Goal: Task Accomplishment & Management: Complete application form

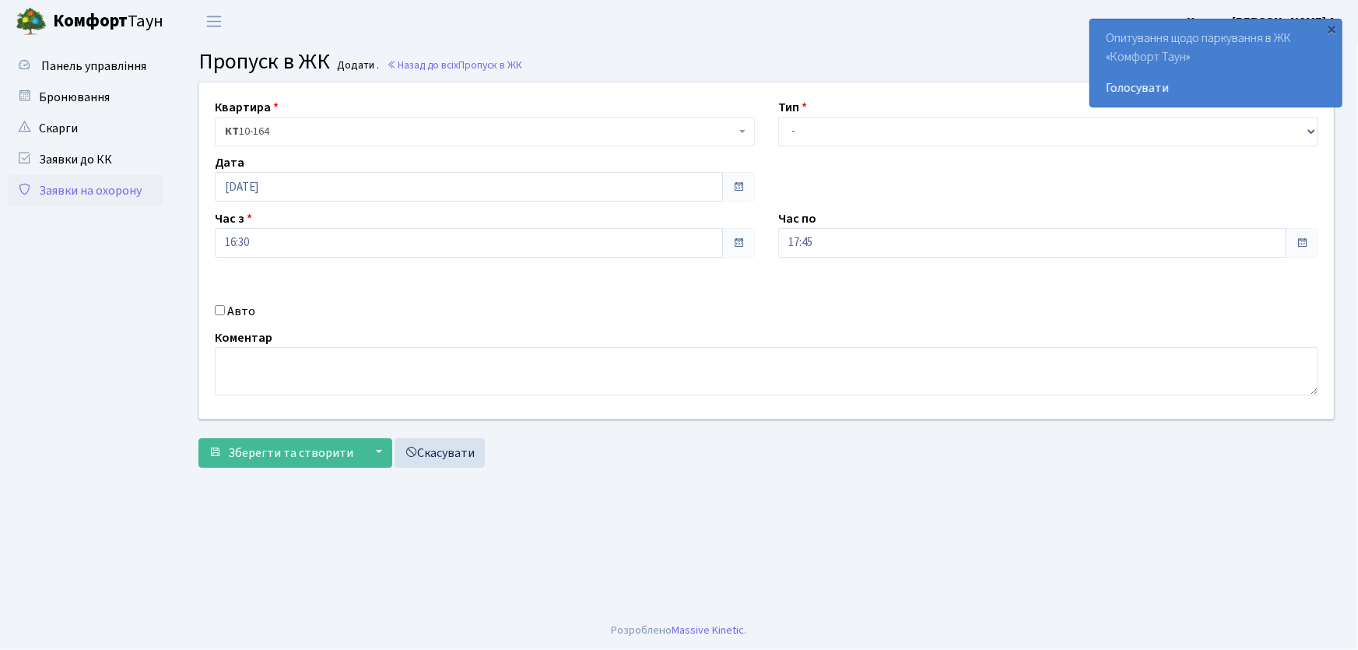
click at [125, 198] on link "Заявки на охорону" at bounding box center [86, 190] width 156 height 31
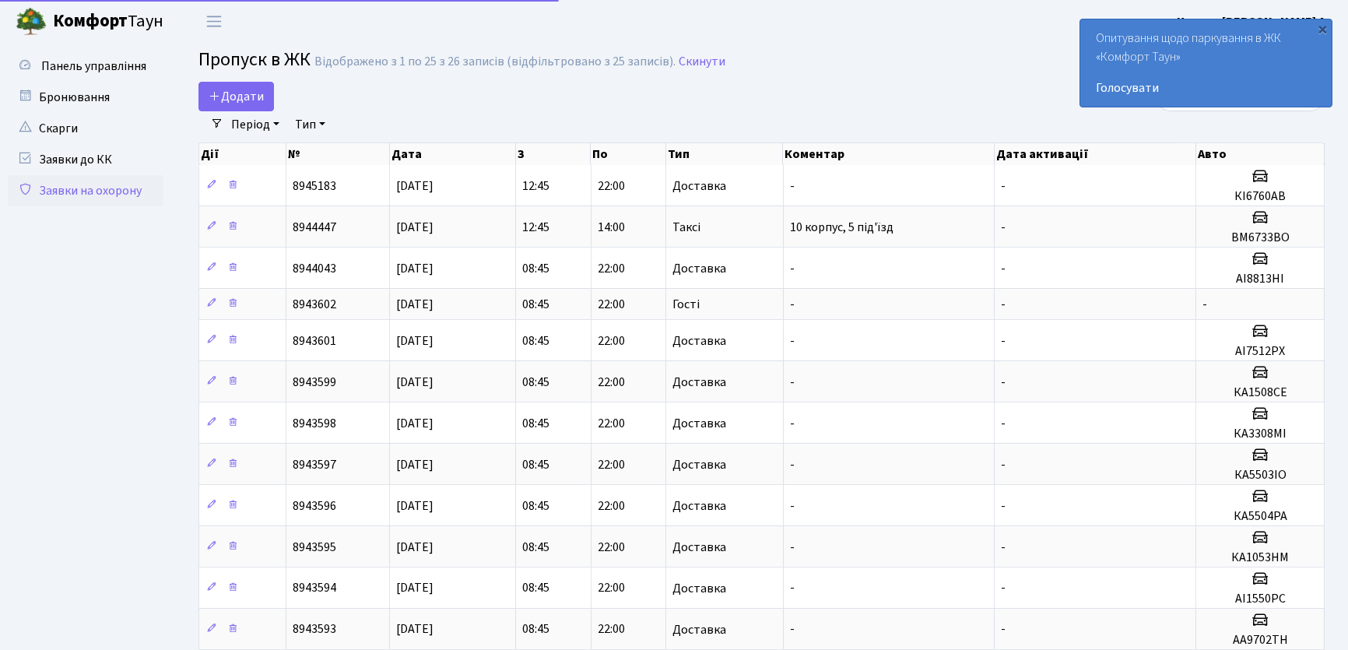
select select "25"
click at [230, 101] on span "Додати" at bounding box center [236, 96] width 55 height 17
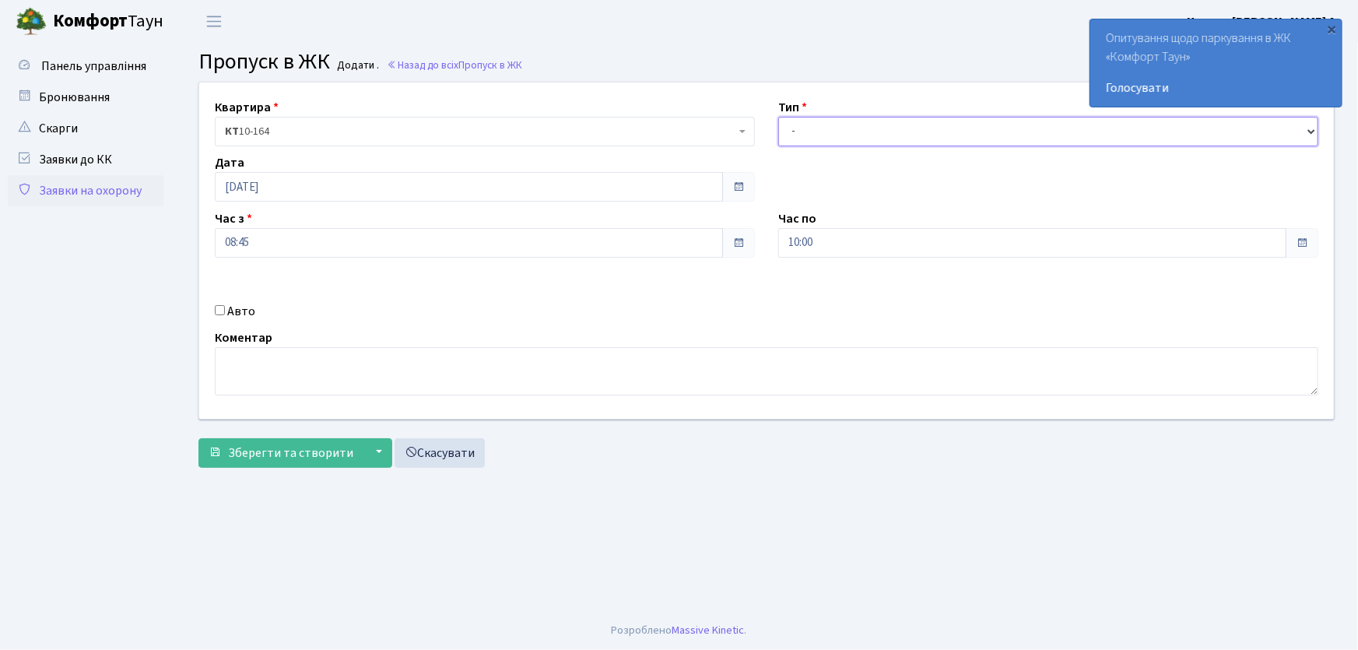
click at [808, 138] on select "- Доставка Таксі Гості Сервіс" at bounding box center [1048, 132] width 540 height 30
select select "1"
click at [778, 117] on select "- Доставка Таксі Гості Сервіс" at bounding box center [1048, 132] width 540 height 30
drag, startPoint x: 797, startPoint y: 253, endPoint x: 717, endPoint y: 254, distance: 80.2
click at [717, 254] on div "Квартира <b>КТ</b>&nbsp;&nbsp;&nbsp;&nbsp;10-164 КТ 10-164 Тип - Доставка Таксі…" at bounding box center [767, 251] width 1158 height 336
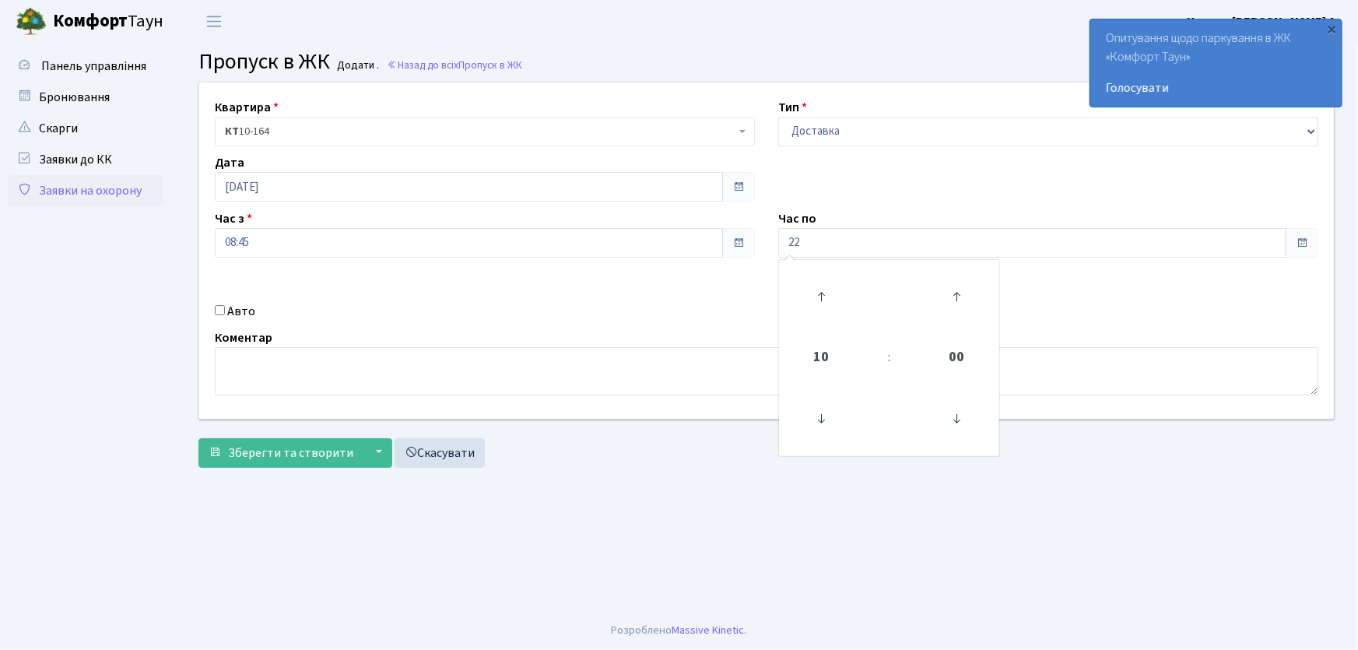
type input "22:00"
click at [216, 311] on input "Авто" at bounding box center [220, 310] width 10 height 10
checkbox input "true"
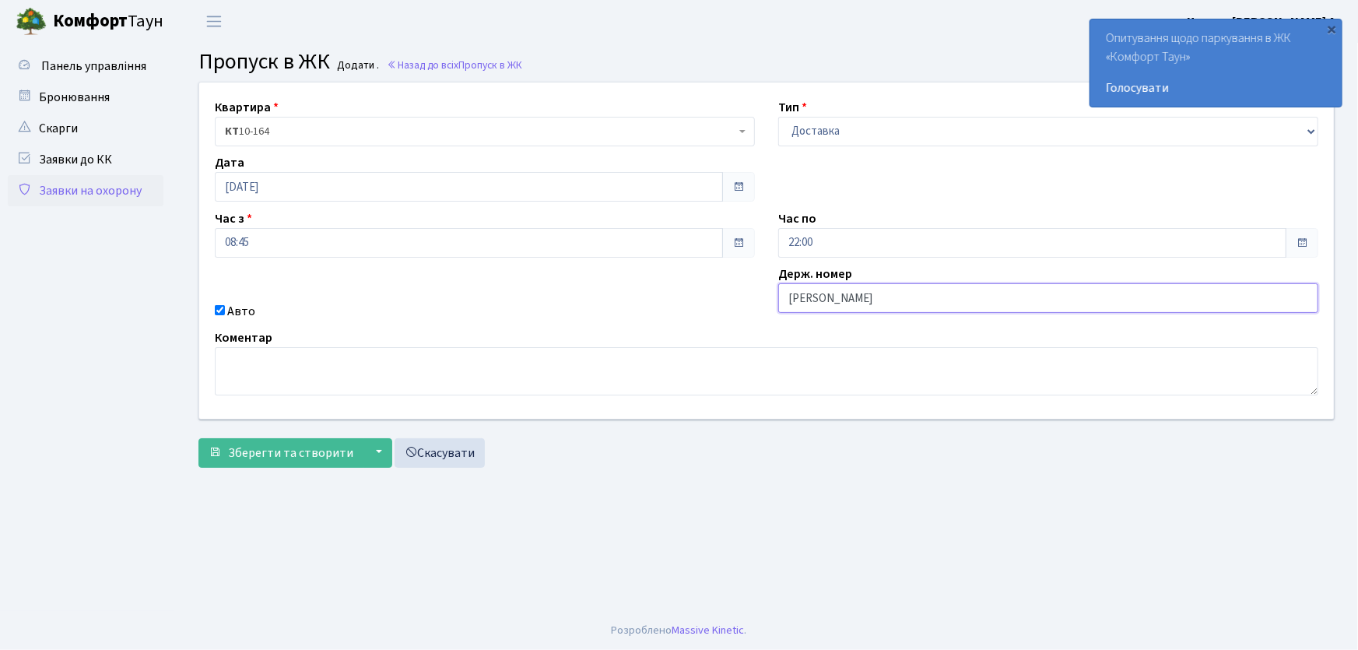
type input "АА7516PI"
click at [198, 438] on button "Зберегти та створити" at bounding box center [280, 453] width 165 height 30
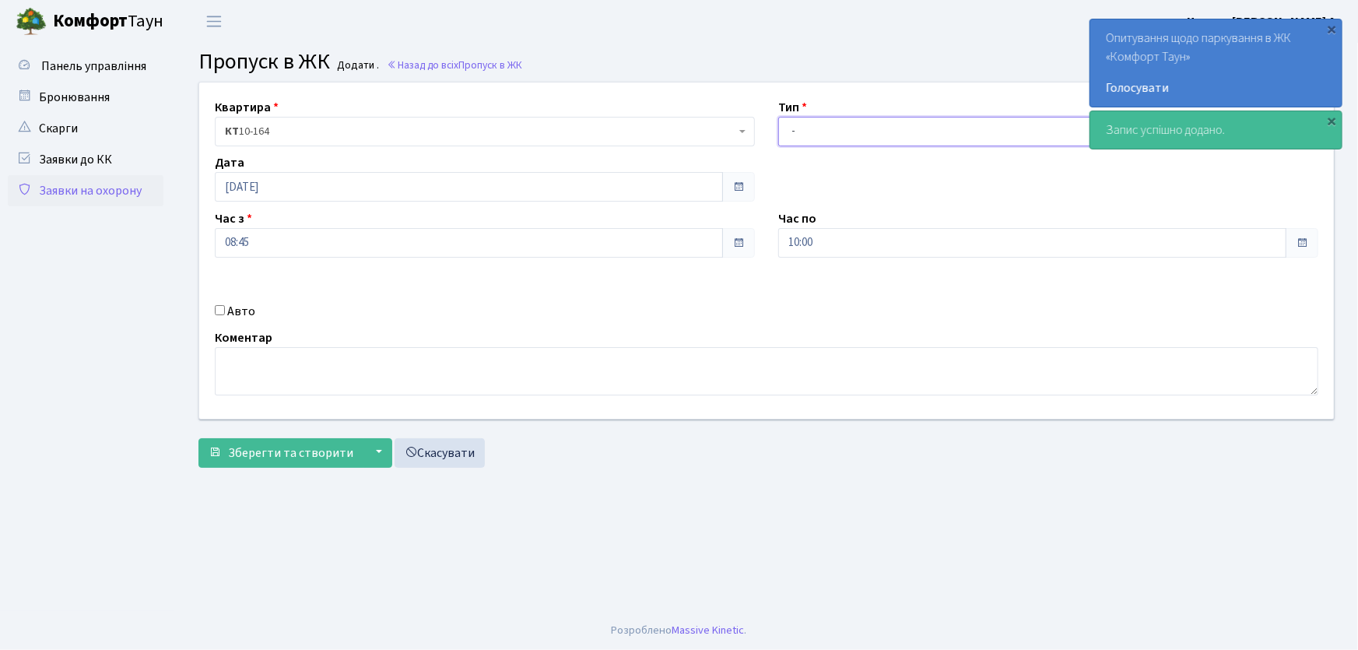
click at [819, 132] on select "- Доставка Таксі Гості Сервіс" at bounding box center [1048, 132] width 540 height 30
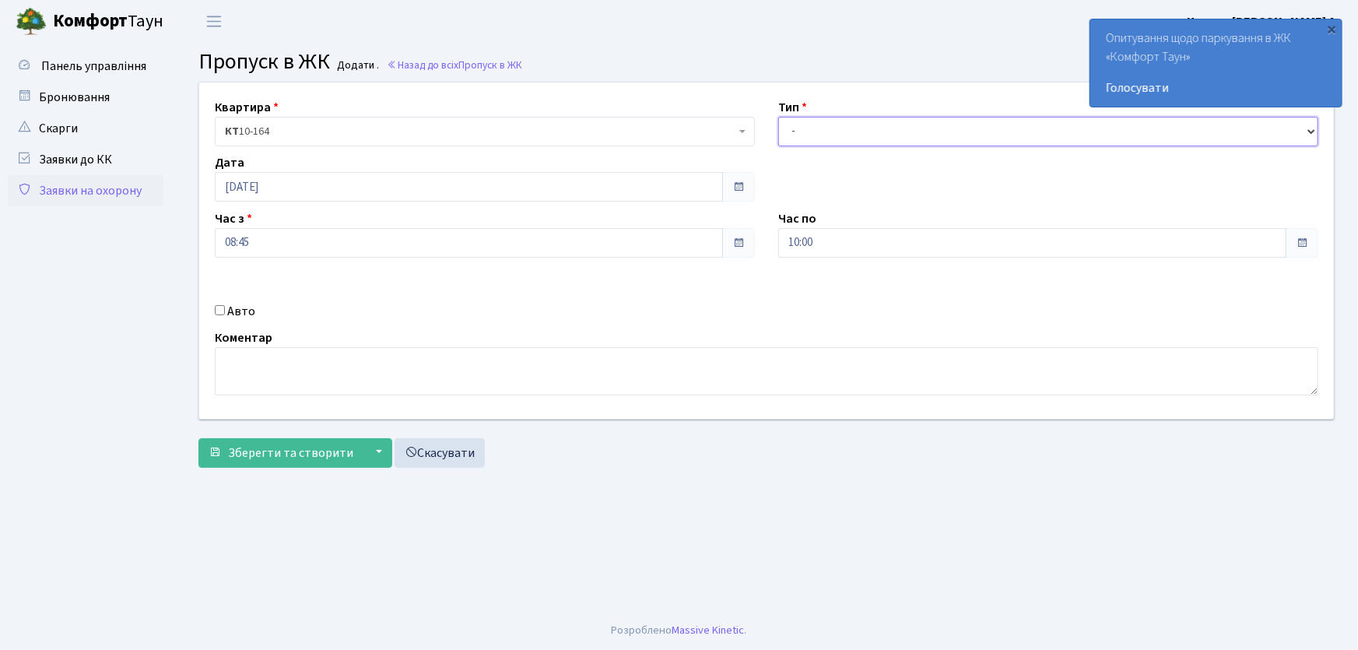
select select "3"
click at [778, 117] on select "- Доставка Таксі Гості Сервіс" at bounding box center [1048, 132] width 540 height 30
drag, startPoint x: 825, startPoint y: 248, endPoint x: 764, endPoint y: 246, distance: 61.5
click at [764, 246] on div "Квартира <b>КТ</b>&nbsp;&nbsp;&nbsp;&nbsp;10-164 КТ 10-164 Тип - Доставка Таксі…" at bounding box center [767, 251] width 1158 height 336
type input "22:00"
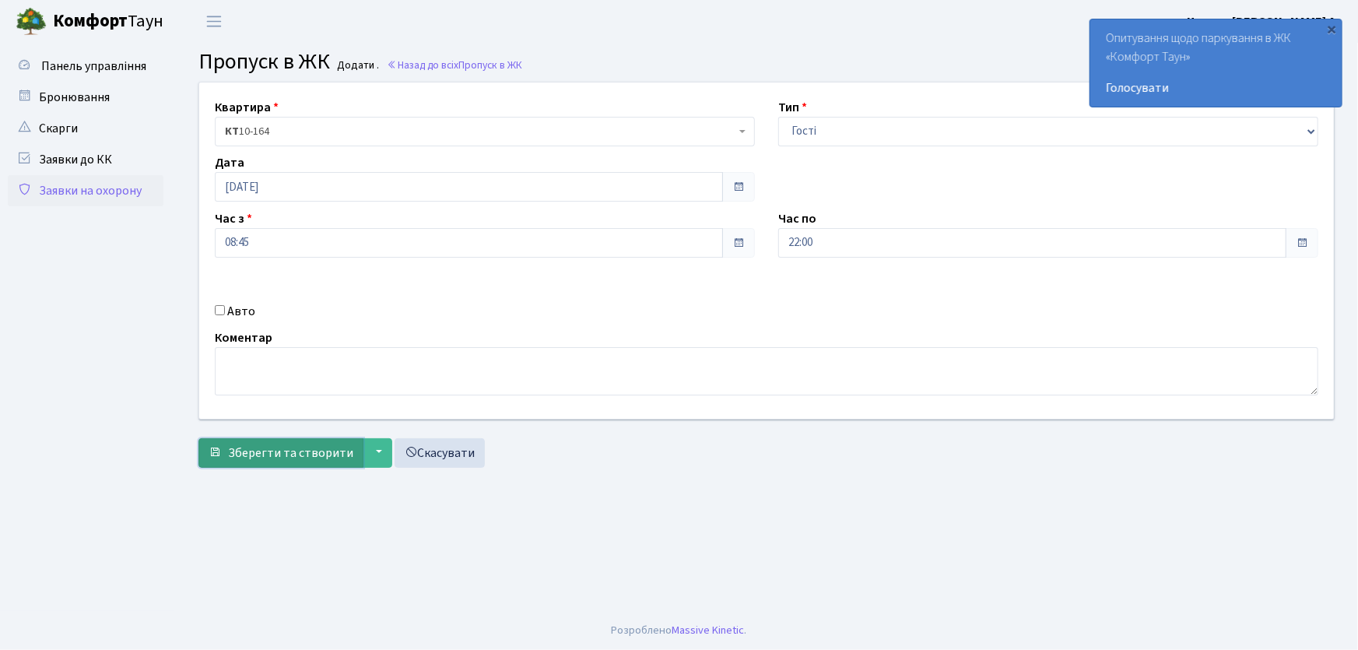
click at [345, 458] on span "Зберегти та створити" at bounding box center [290, 452] width 125 height 17
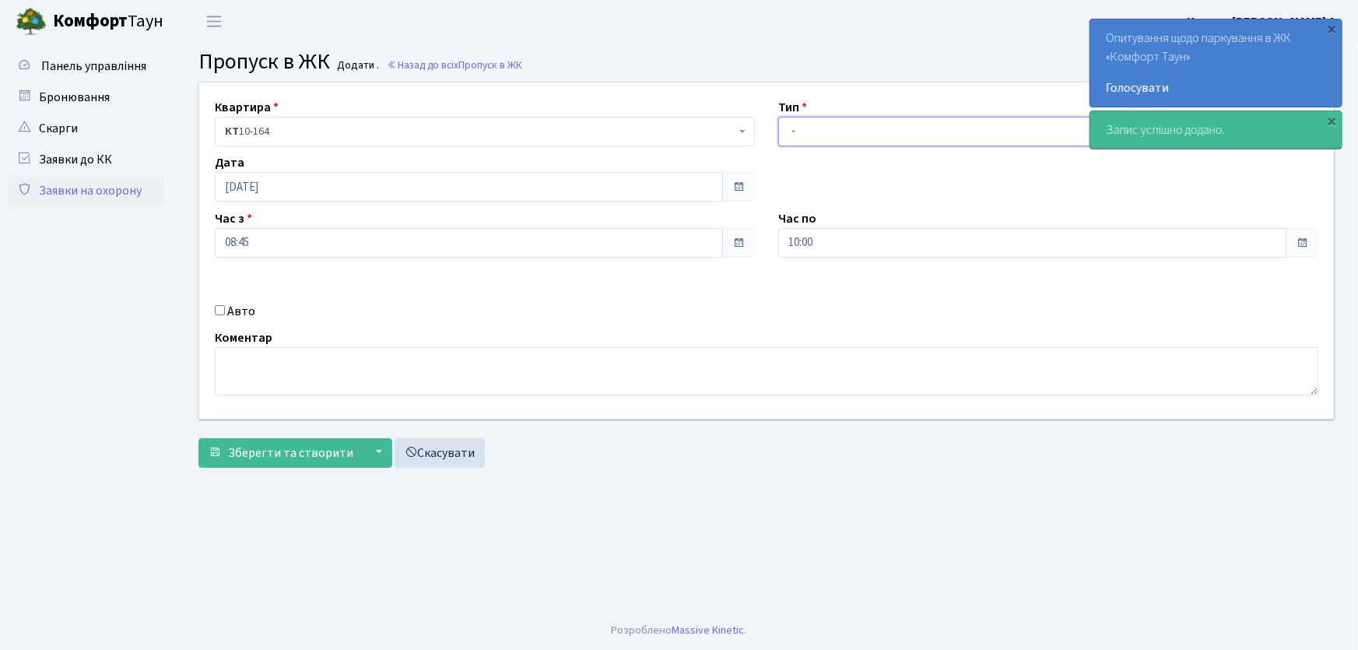
drag, startPoint x: 0, startPoint y: 0, endPoint x: 838, endPoint y: 132, distance: 847.8
click at [838, 131] on select "- Доставка Таксі Гості Сервіс" at bounding box center [1048, 132] width 540 height 30
select select "1"
click at [778, 117] on select "- Доставка Таксі Гості Сервіс" at bounding box center [1048, 132] width 540 height 30
drag, startPoint x: 837, startPoint y: 241, endPoint x: 735, endPoint y: 248, distance: 102.3
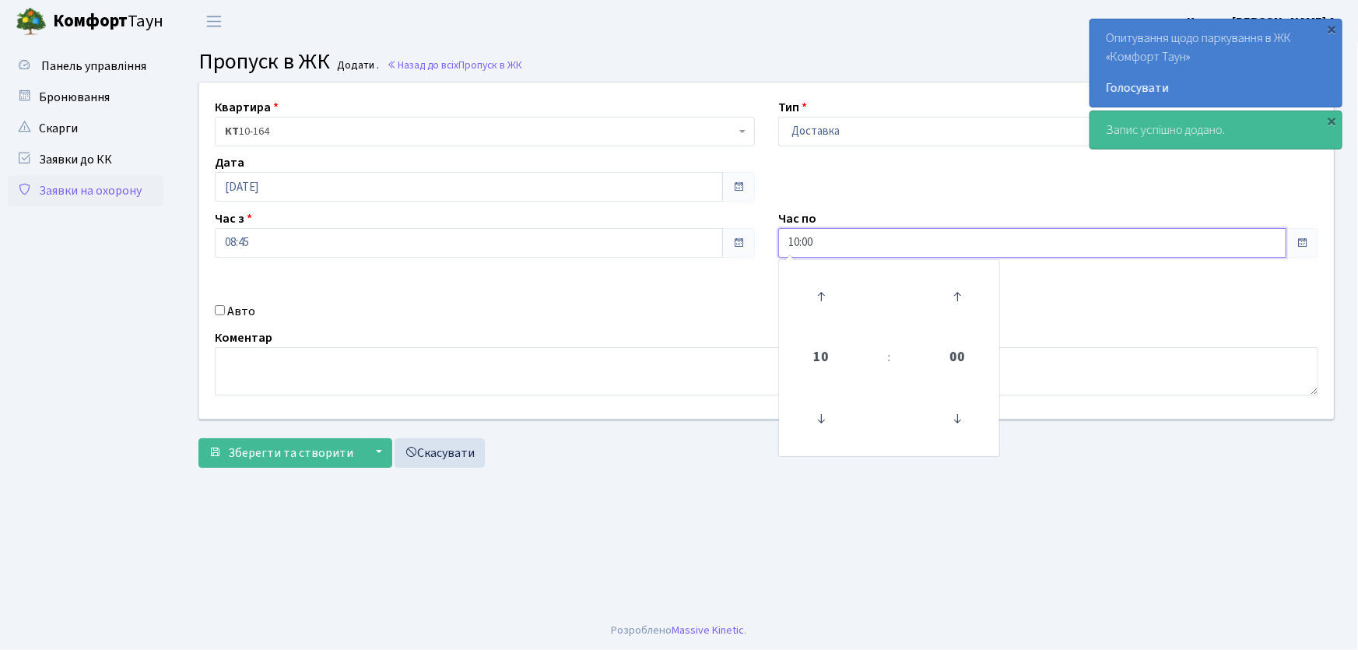
click at [735, 248] on div "Квартира <b>КТ</b>&nbsp;&nbsp;&nbsp;&nbsp;10-164 КТ 10-164 Тип - Доставка Таксі…" at bounding box center [767, 251] width 1158 height 336
type input "22:00"
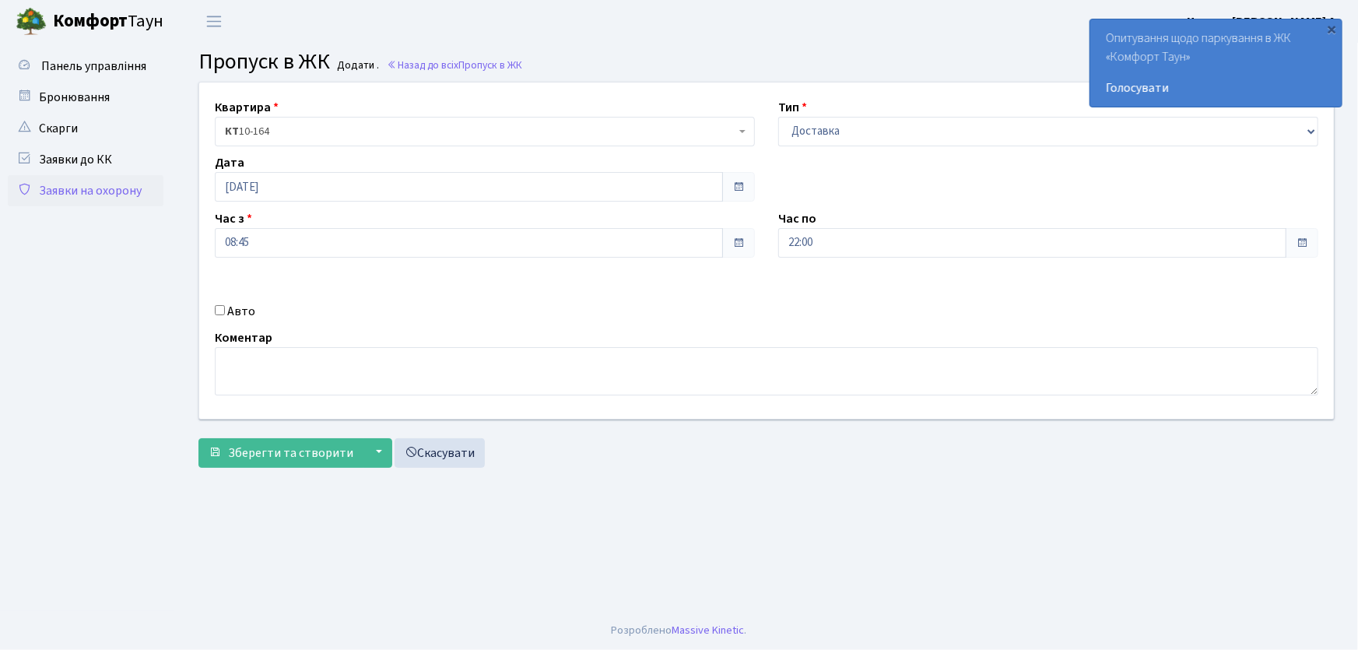
click at [217, 310] on input "Авто" at bounding box center [220, 310] width 10 height 10
checkbox input "true"
type input "АА7563ІО"
click at [198, 438] on button "Зберегти та створити" at bounding box center [280, 453] width 165 height 30
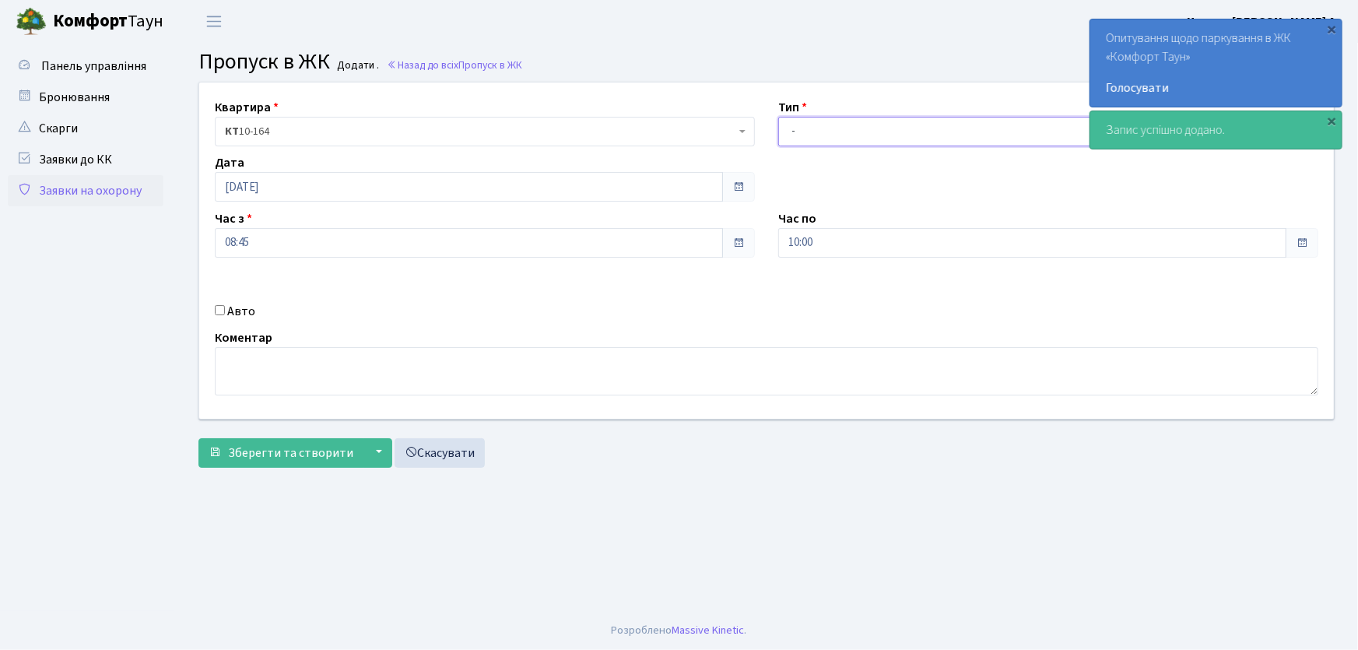
drag, startPoint x: 822, startPoint y: 132, endPoint x: 823, endPoint y: 142, distance: 10.9
click at [822, 139] on select "- Доставка Таксі Гості Сервіс" at bounding box center [1048, 132] width 540 height 30
select select "1"
click at [778, 117] on select "- Доставка Таксі Гості Сервіс" at bounding box center [1048, 132] width 540 height 30
click at [835, 241] on input "10:00" at bounding box center [1032, 243] width 508 height 30
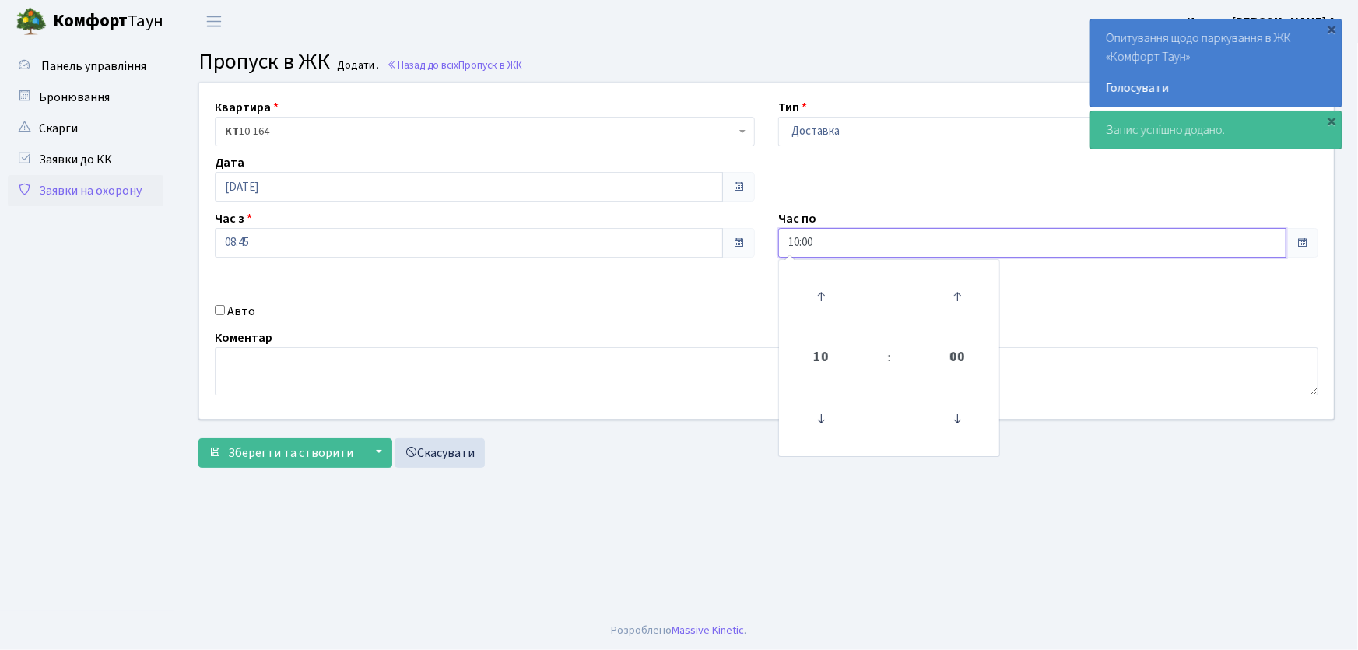
drag, startPoint x: 835, startPoint y: 241, endPoint x: 729, endPoint y: 248, distance: 106.0
click at [730, 248] on div "Квартира <b>КТ</b>&nbsp;&nbsp;&nbsp;&nbsp;10-164 КТ 10-164 Тип - Доставка Таксі…" at bounding box center [767, 251] width 1158 height 336
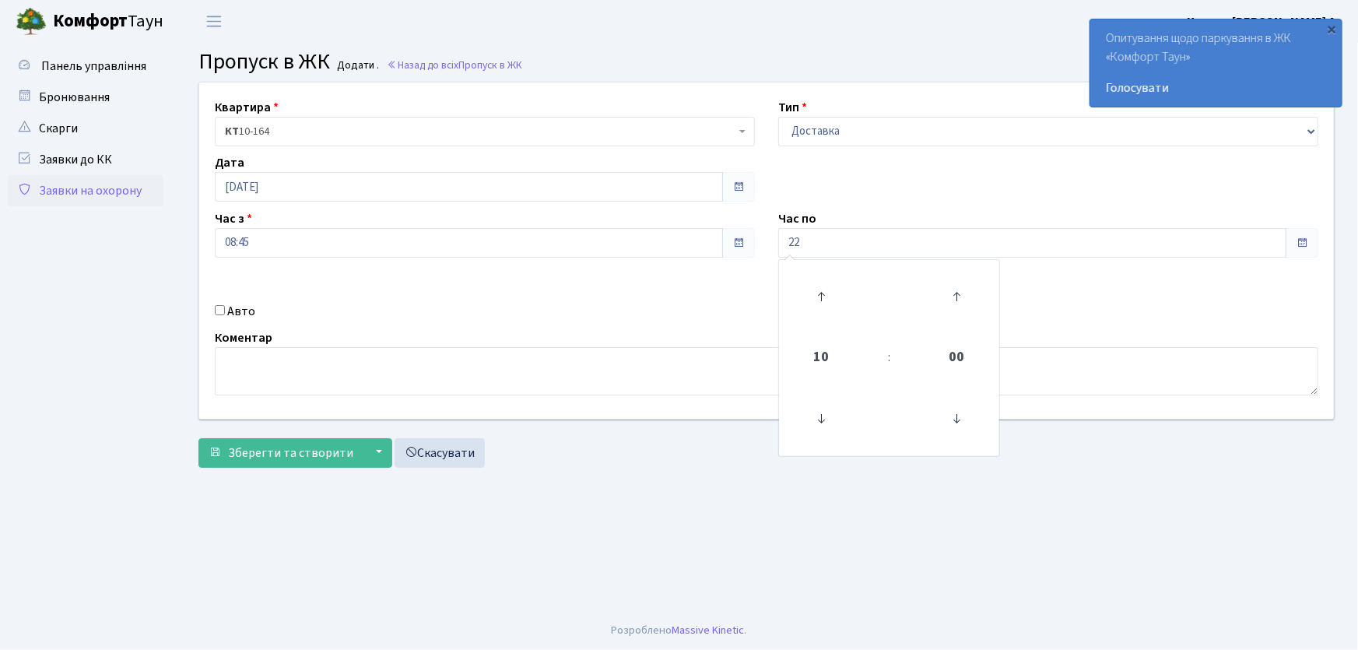
type input "22:00"
click at [219, 314] on input "Авто" at bounding box center [220, 310] width 10 height 10
checkbox input "true"
type input "аа"
click at [198, 438] on button "Зберегти та створити" at bounding box center [280, 453] width 165 height 30
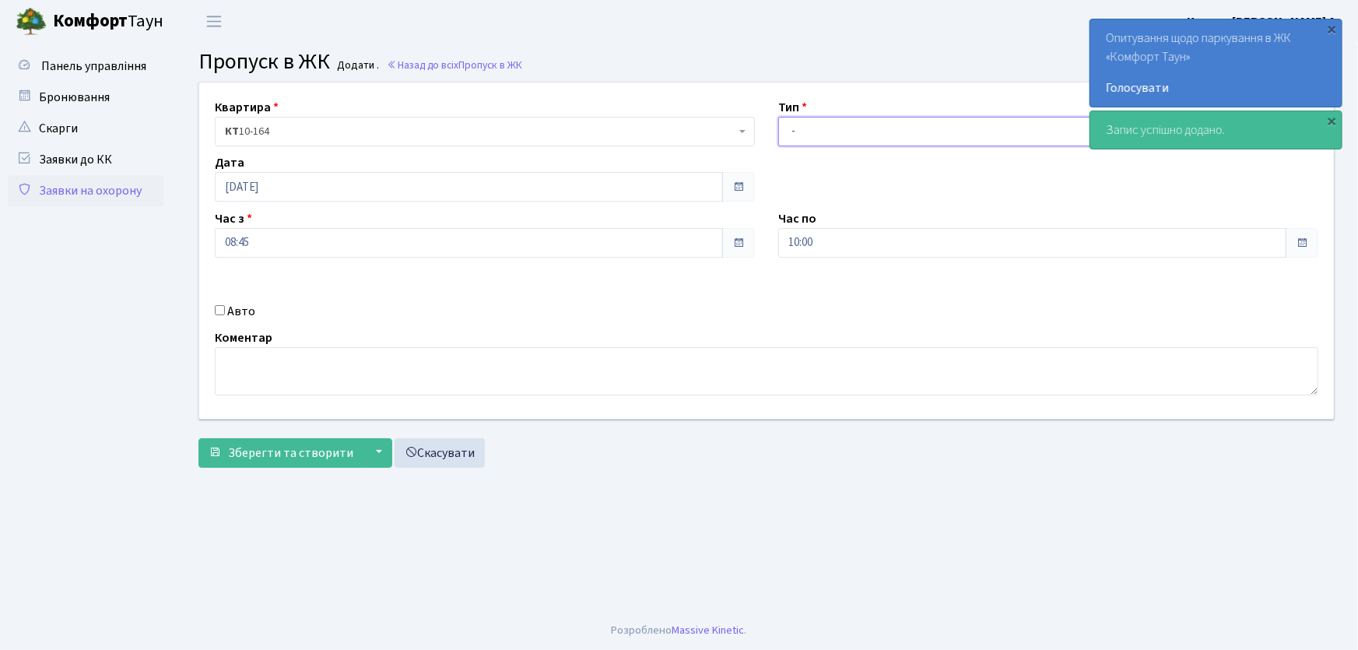
click at [798, 121] on select "- Доставка Таксі Гості Сервіс" at bounding box center [1048, 132] width 540 height 30
select select "1"
click at [778, 117] on select "- Доставка Таксі Гості Сервіс" at bounding box center [1048, 132] width 540 height 30
drag, startPoint x: 792, startPoint y: 242, endPoint x: 753, endPoint y: 243, distance: 38.9
click at [755, 243] on div "Квартира <b>КТ</b>&nbsp;&nbsp;&nbsp;&nbsp;10-164 КТ 10-164 Тип - Доставка Таксі…" at bounding box center [767, 251] width 1158 height 336
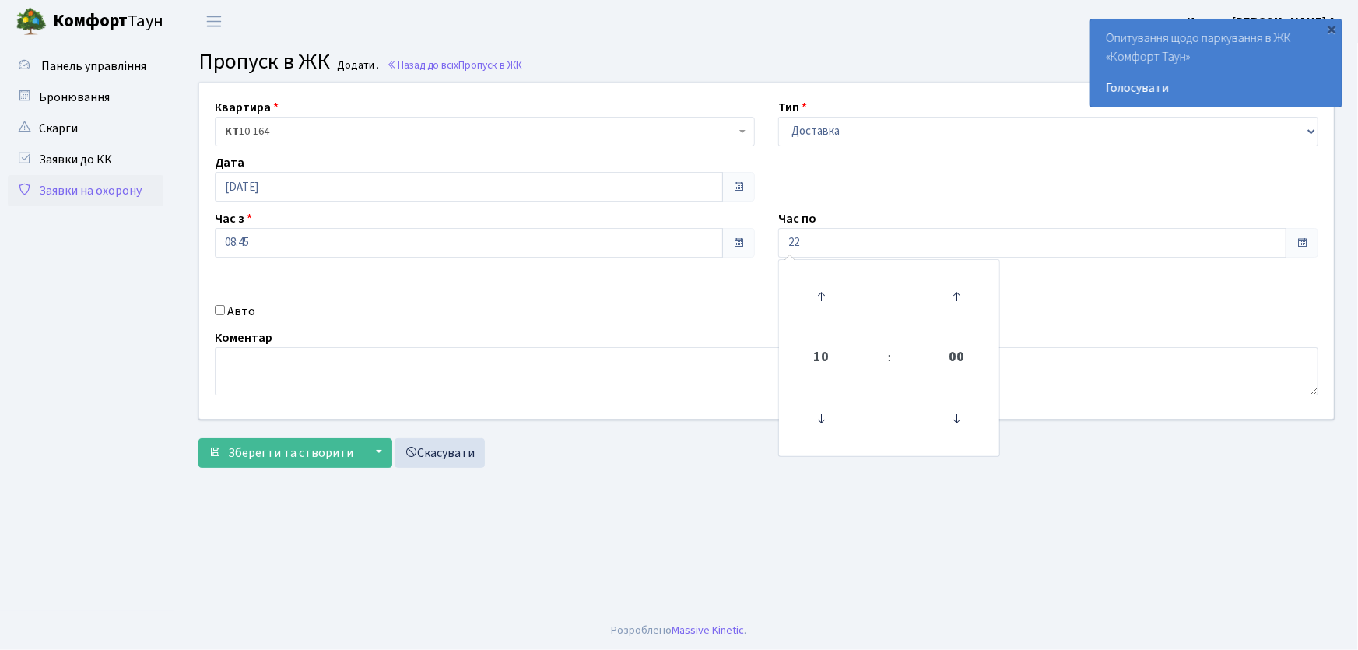
type input "22:00"
click at [221, 311] on input "Авто" at bounding box center [220, 310] width 10 height 10
checkbox input "true"
type input "АІ1550РС"
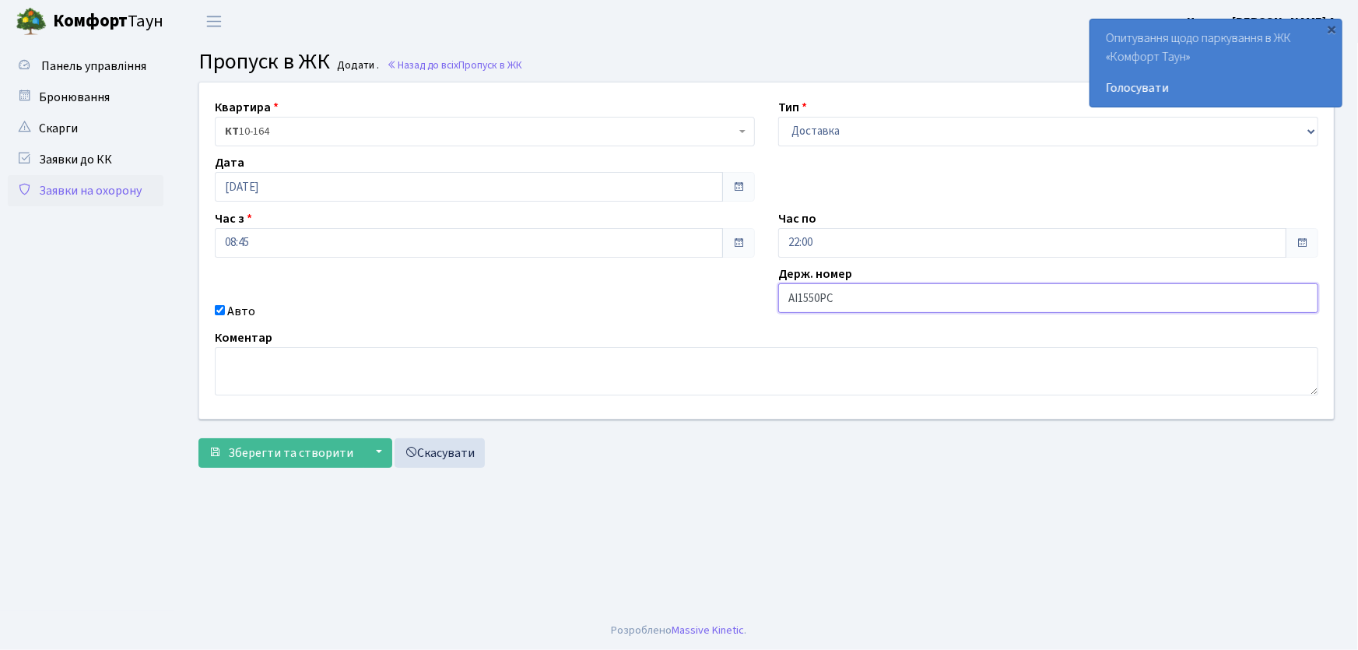
click at [198, 438] on button "Зберегти та створити" at bounding box center [280, 453] width 165 height 30
drag, startPoint x: 808, startPoint y: 136, endPoint x: 813, endPoint y: 145, distance: 9.8
click at [808, 136] on select "- Доставка Таксі Гості Сервіс" at bounding box center [1048, 132] width 540 height 30
select select "1"
click at [778, 117] on select "- Доставка Таксі Гості Сервіс" at bounding box center [1048, 132] width 540 height 30
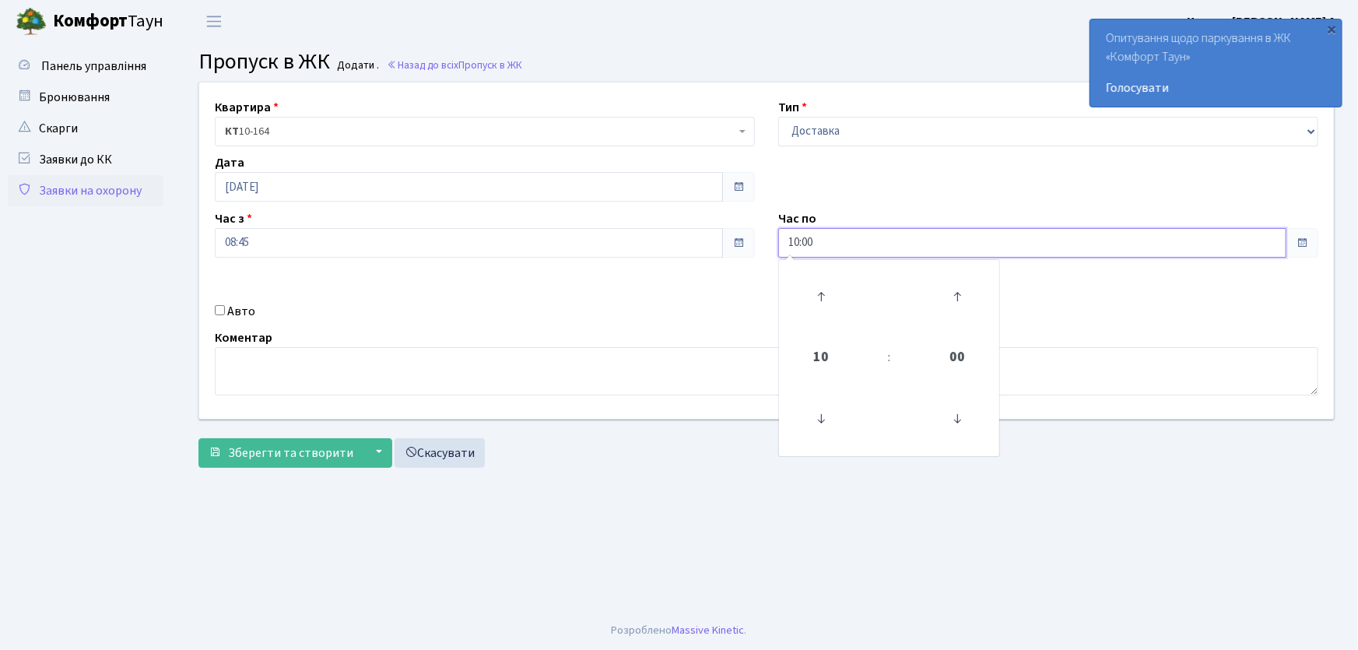
drag, startPoint x: 836, startPoint y: 230, endPoint x: 762, endPoint y: 231, distance: 74.0
click at [762, 231] on div "Квартира <b>КТ</b>&nbsp;&nbsp;&nbsp;&nbsp;10-164 КТ 10-164 Тип - Доставка Таксі…" at bounding box center [767, 251] width 1158 height 336
type input "22:00"
click at [223, 308] on input "Авто" at bounding box center [220, 310] width 10 height 10
checkbox input "true"
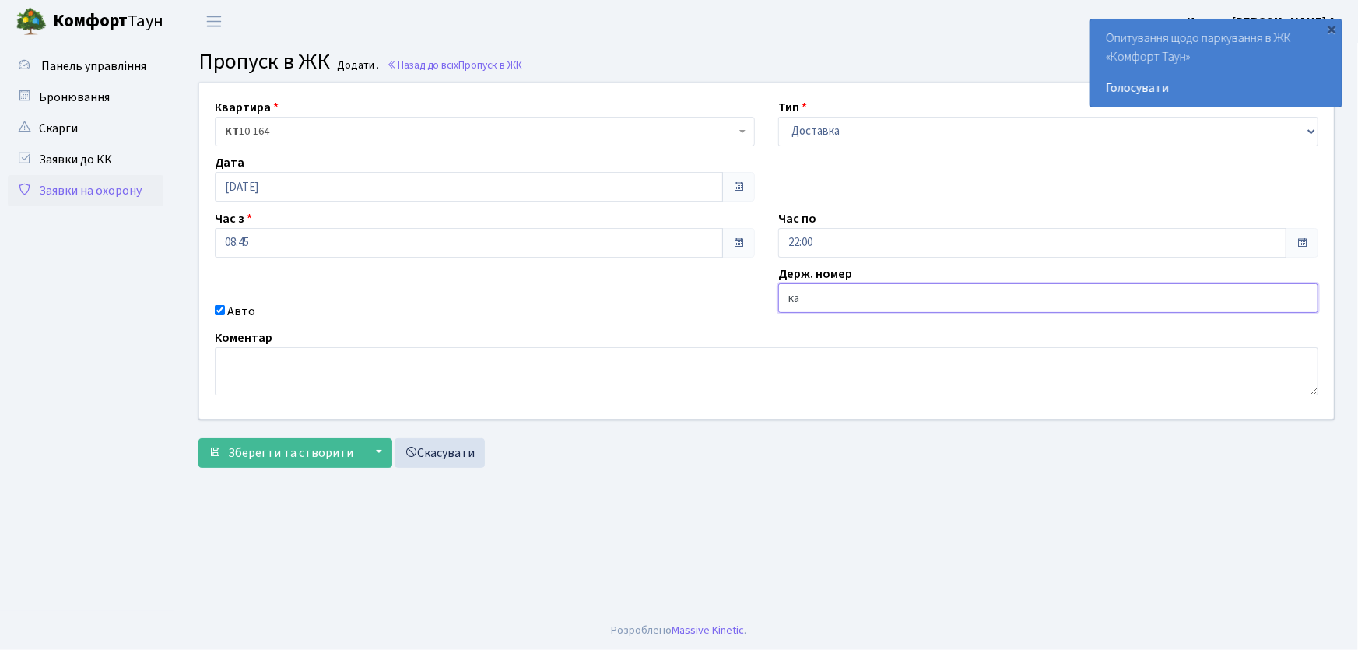
type input "КА1053НМ"
click at [198, 438] on button "Зберегти та створити" at bounding box center [280, 453] width 165 height 30
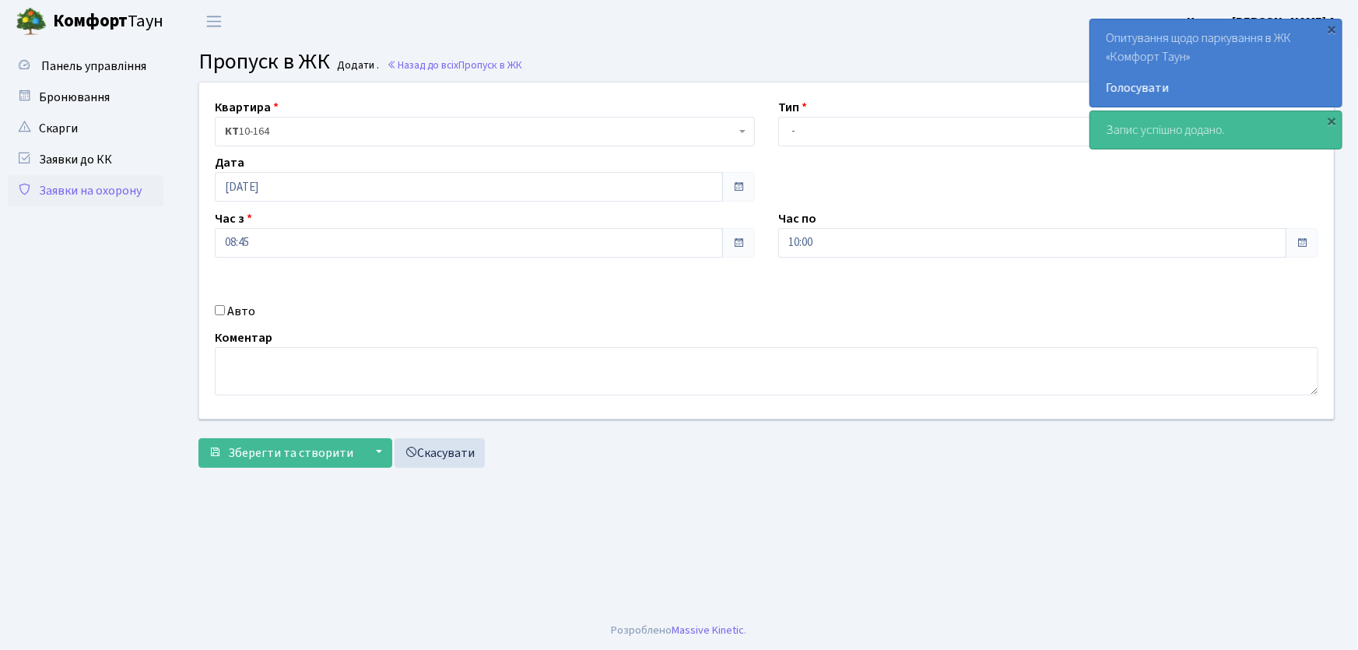
select select "1"
click at [778, 117] on select "- Доставка Таксі Гості Сервіс" at bounding box center [1048, 132] width 540 height 30
drag, startPoint x: 830, startPoint y: 242, endPoint x: 754, endPoint y: 244, distance: 75.5
click at [754, 244] on div "Квартира <b>КТ</b>&nbsp;&nbsp;&nbsp;&nbsp;10-164 КТ 10-164 Тип - Доставка Таксі…" at bounding box center [767, 251] width 1158 height 336
type input "22:00"
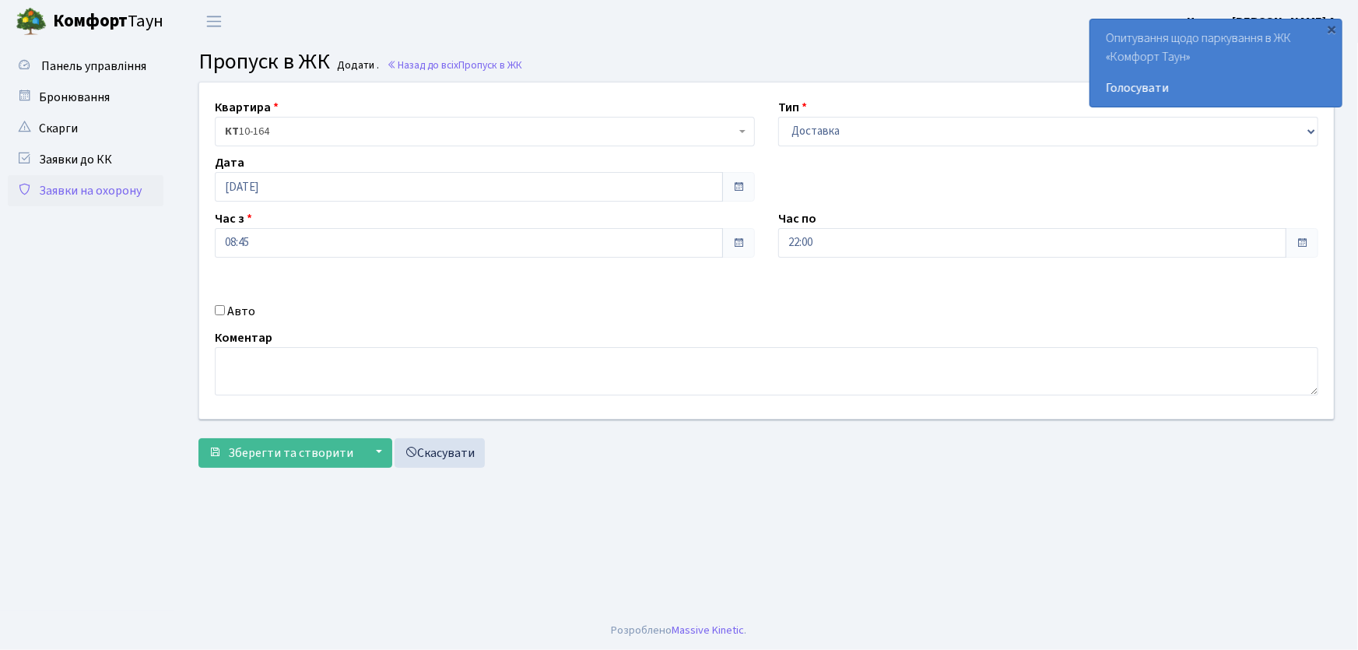
click at [218, 311] on input "Авто" at bounding box center [220, 310] width 10 height 10
checkbox input "true"
type input "КА1508СЕ"
click at [198, 438] on button "Зберегти та створити" at bounding box center [280, 453] width 165 height 30
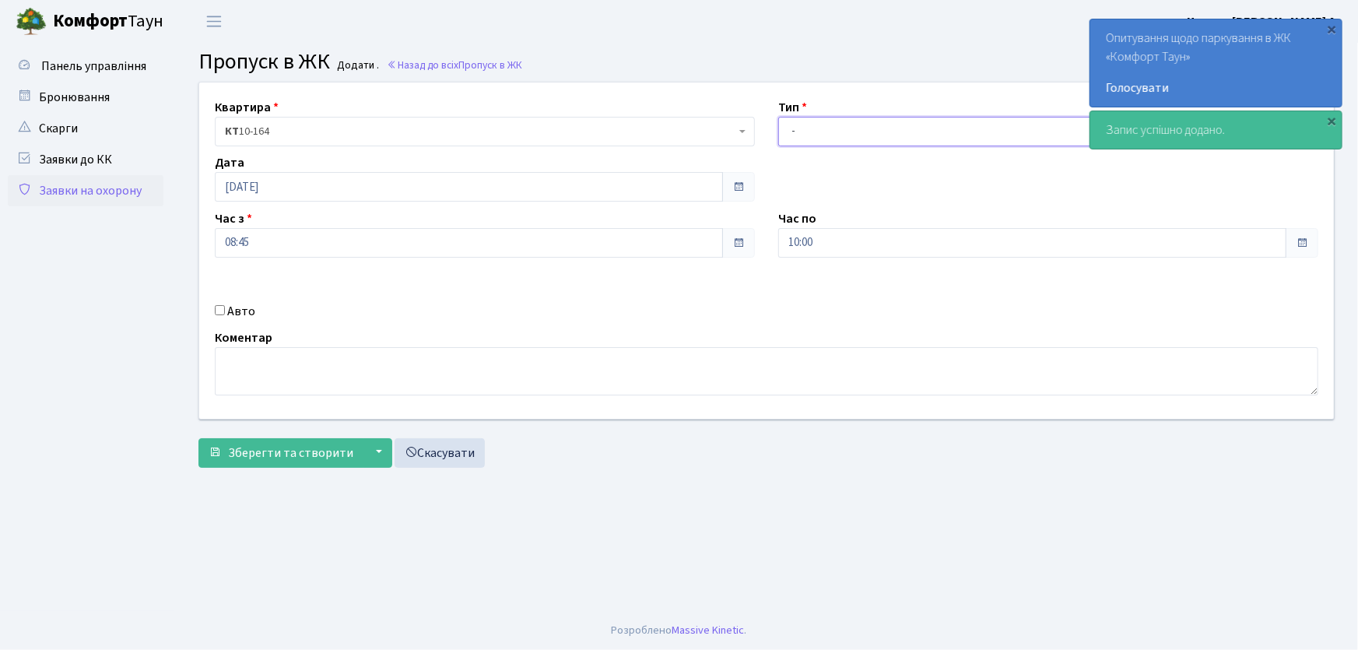
click at [832, 129] on select "- Доставка Таксі Гості Сервіс" at bounding box center [1048, 132] width 540 height 30
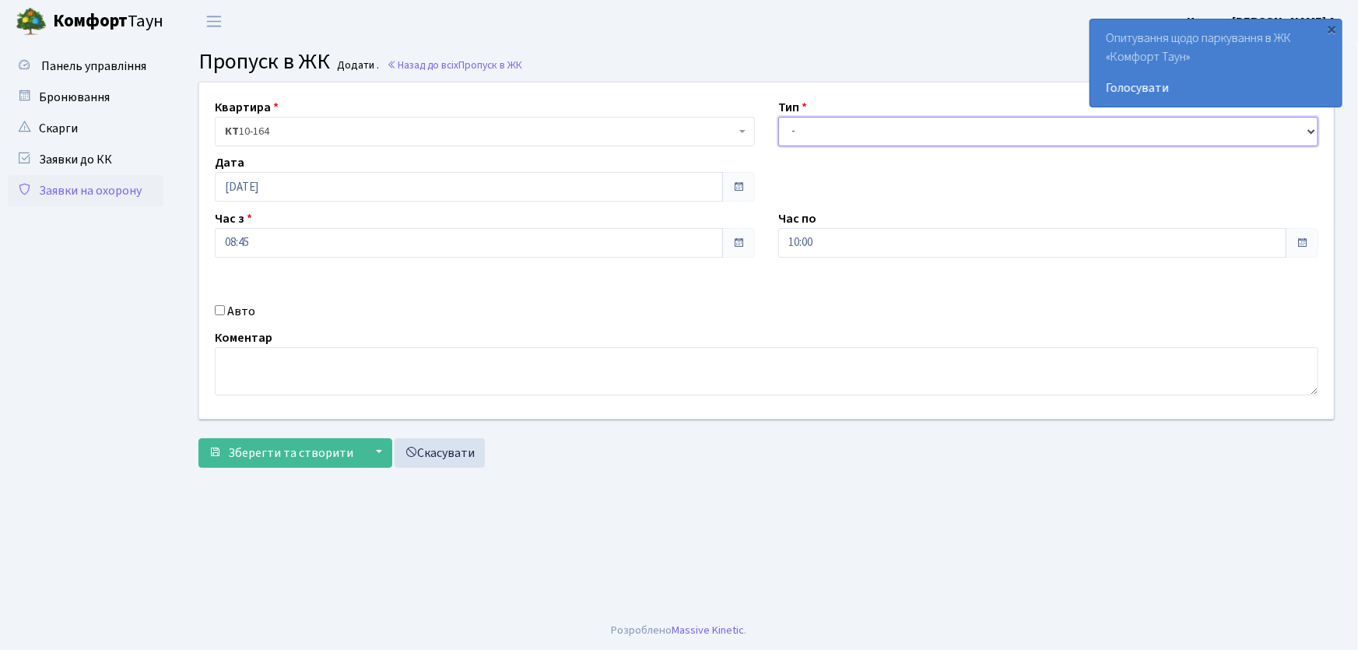
select select "1"
click at [778, 117] on select "- Доставка Таксі Гості Сервіс" at bounding box center [1048, 132] width 540 height 30
drag, startPoint x: 809, startPoint y: 241, endPoint x: 710, endPoint y: 257, distance: 100.1
click at [710, 257] on div "Квартира <b>КТ</b>&nbsp;&nbsp;&nbsp;&nbsp;10-164 КТ 10-164 Тип - Доставка Таксі…" at bounding box center [767, 251] width 1158 height 336
type input "22:00"
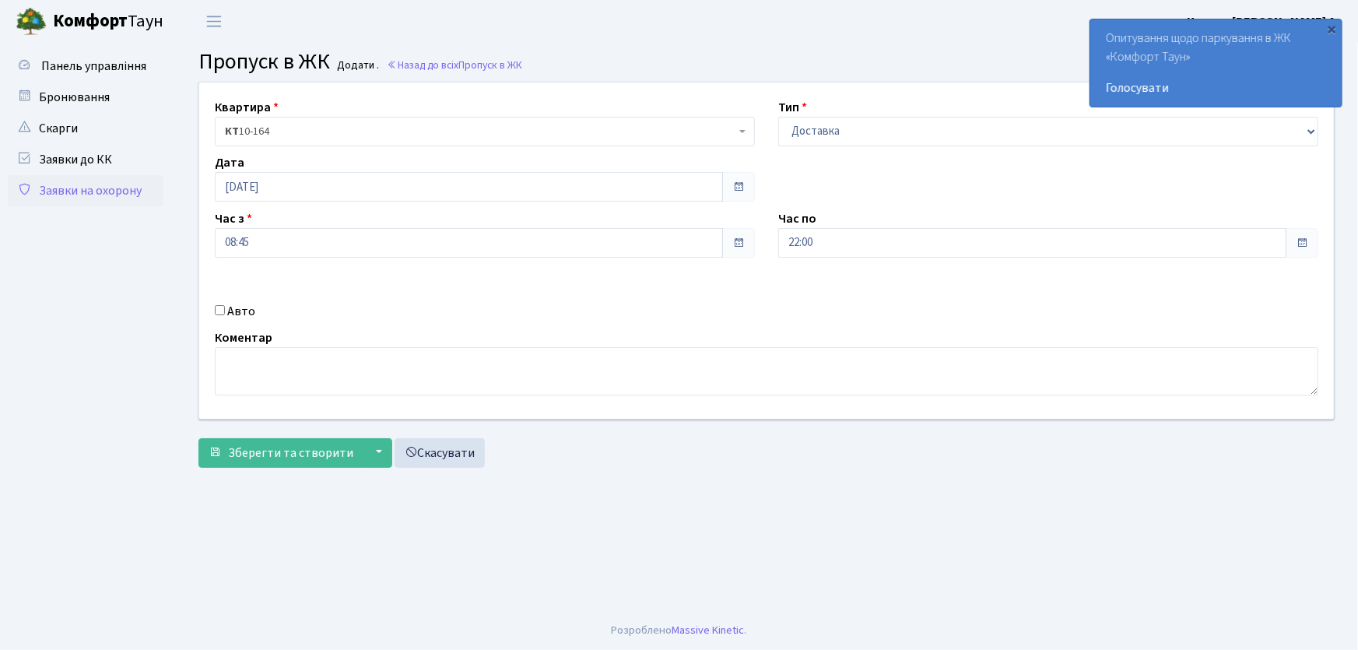
click at [220, 309] on input "Авто" at bounding box center [220, 310] width 10 height 10
checkbox input "true"
type input "КА5504РА"
click at [198, 438] on button "Зберегти та створити" at bounding box center [280, 453] width 165 height 30
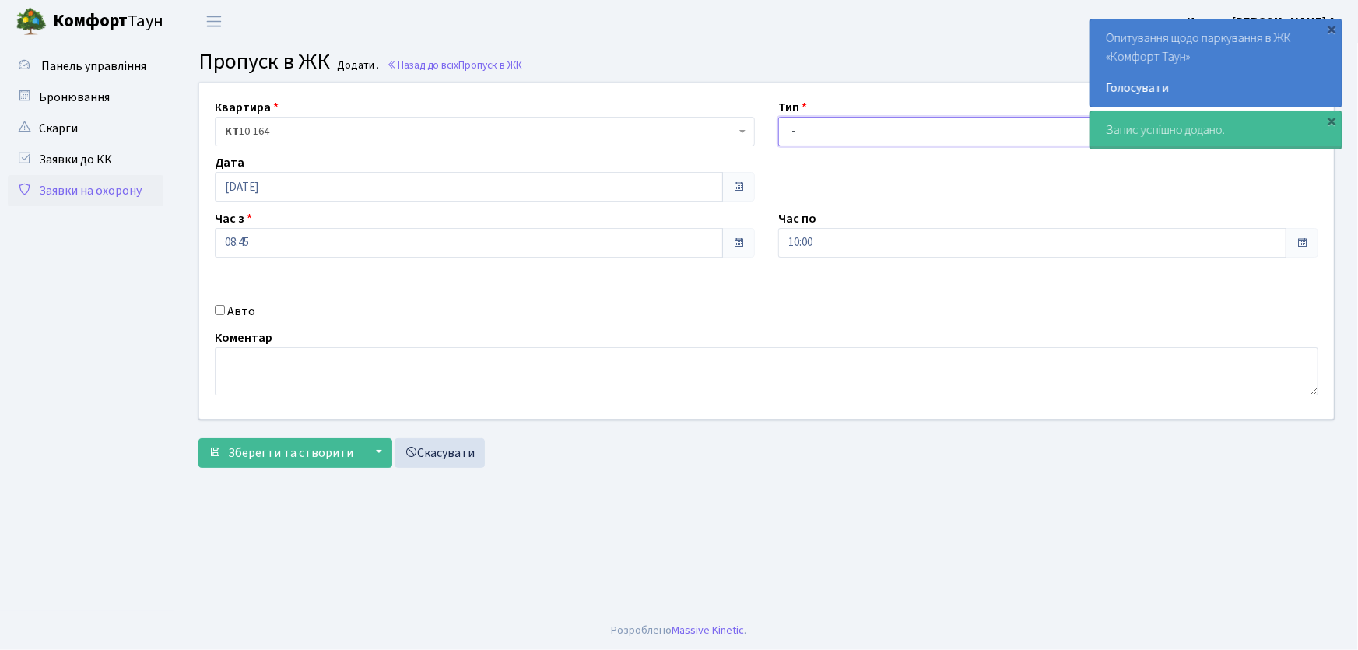
drag, startPoint x: 0, startPoint y: 0, endPoint x: 805, endPoint y: 142, distance: 817.4
click at [802, 135] on select "- Доставка Таксі Гості Сервіс" at bounding box center [1048, 132] width 540 height 30
select select "1"
click at [778, 117] on select "- Доставка Таксі Гості Сервіс" at bounding box center [1048, 132] width 540 height 30
drag, startPoint x: 807, startPoint y: 247, endPoint x: 738, endPoint y: 248, distance: 69.3
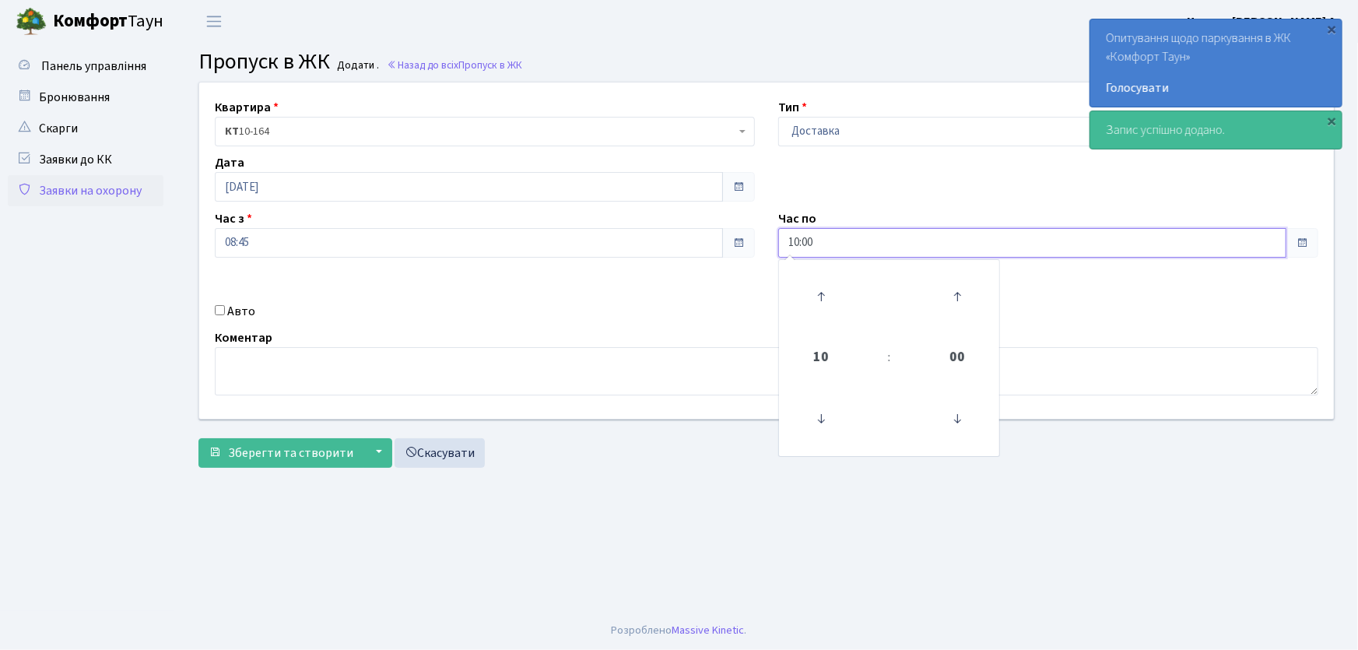
click at [739, 248] on div "Квартира <b>КТ</b>&nbsp;&nbsp;&nbsp;&nbsp;10-164 КТ 10-164 Тип - Доставка Таксі…" at bounding box center [767, 251] width 1158 height 336
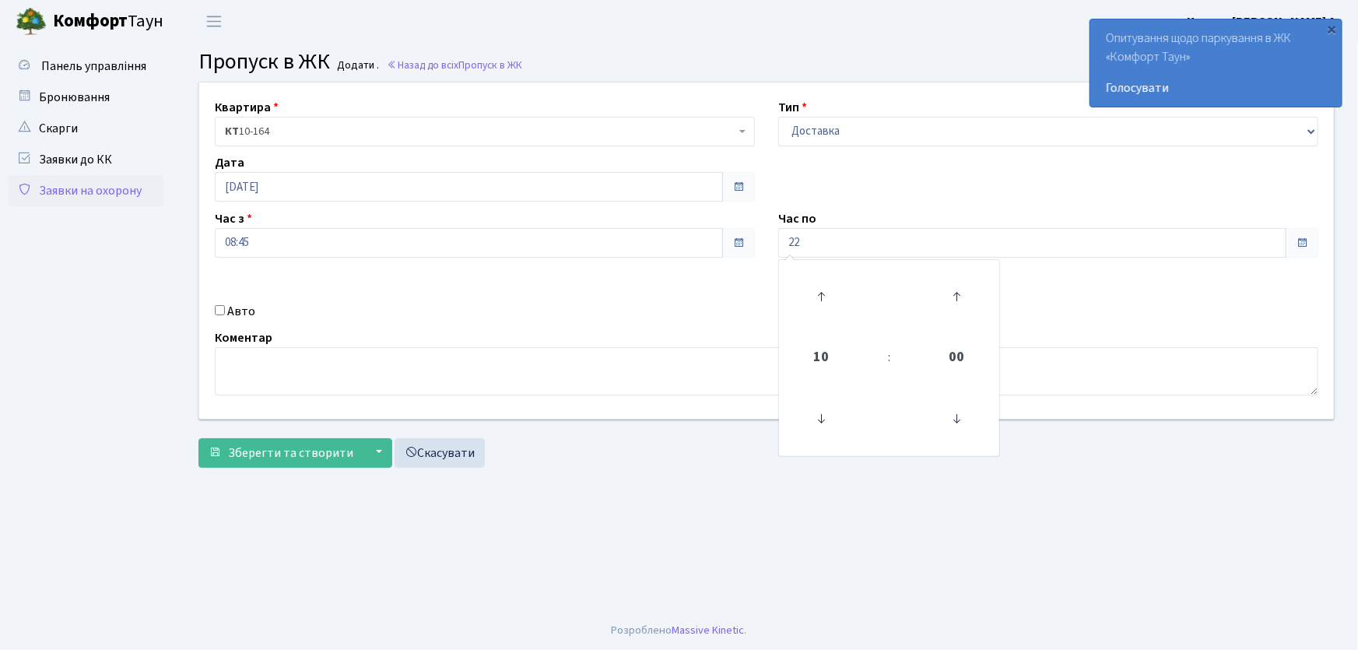
type input "22:00"
click at [223, 311] on input "Авто" at bounding box center [220, 310] width 10 height 10
checkbox input "true"
click at [827, 304] on input "text" at bounding box center [1048, 298] width 540 height 30
type input "КА5503ІО"
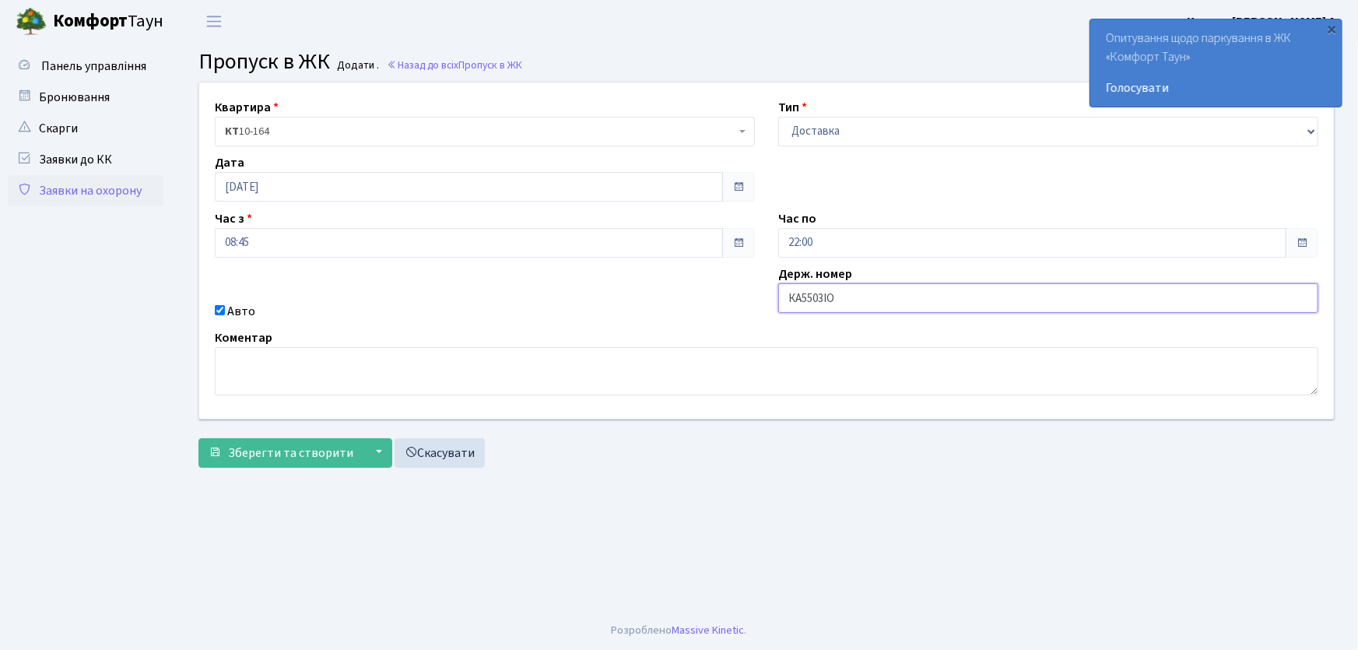
click at [198, 438] on button "Зберегти та створити" at bounding box center [280, 453] width 165 height 30
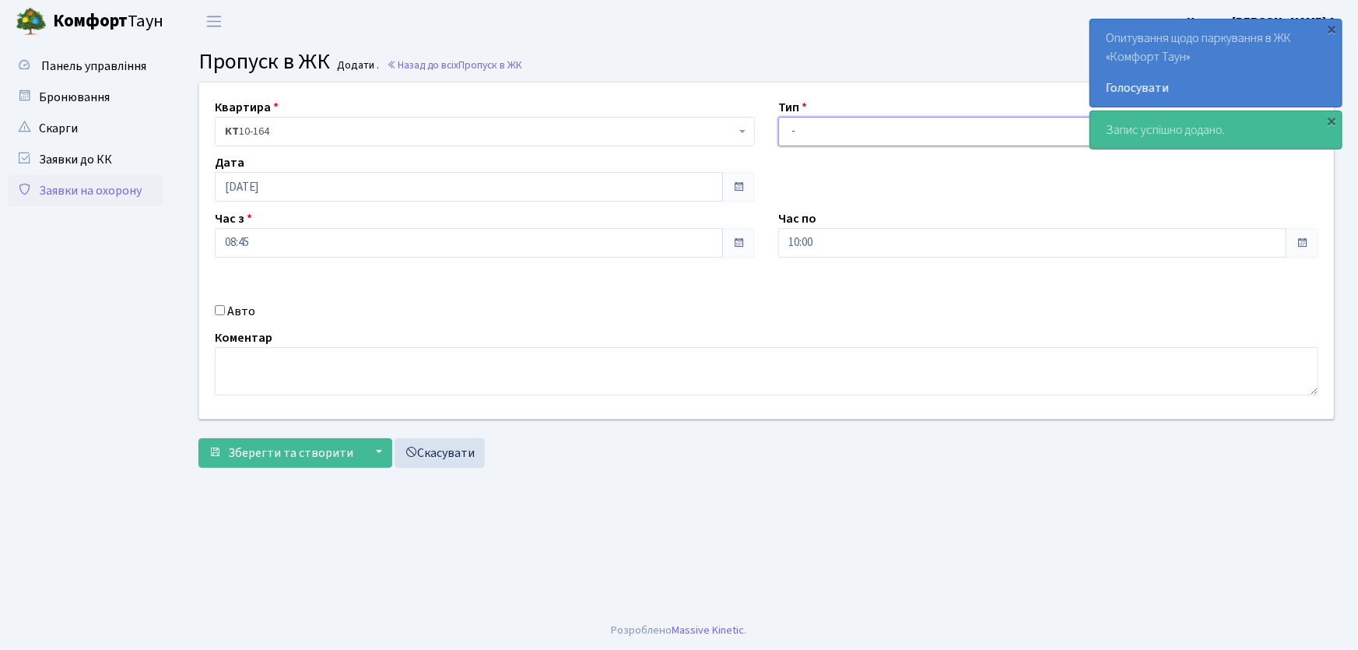
drag, startPoint x: 796, startPoint y: 122, endPoint x: 817, endPoint y: 142, distance: 29.2
click at [797, 123] on select "- Доставка Таксі Гості Сервіс" at bounding box center [1048, 132] width 540 height 30
select select "1"
click at [778, 117] on select "- Доставка Таксі Гості Сервіс" at bounding box center [1048, 132] width 540 height 30
drag, startPoint x: 783, startPoint y: 241, endPoint x: 746, endPoint y: 248, distance: 37.4
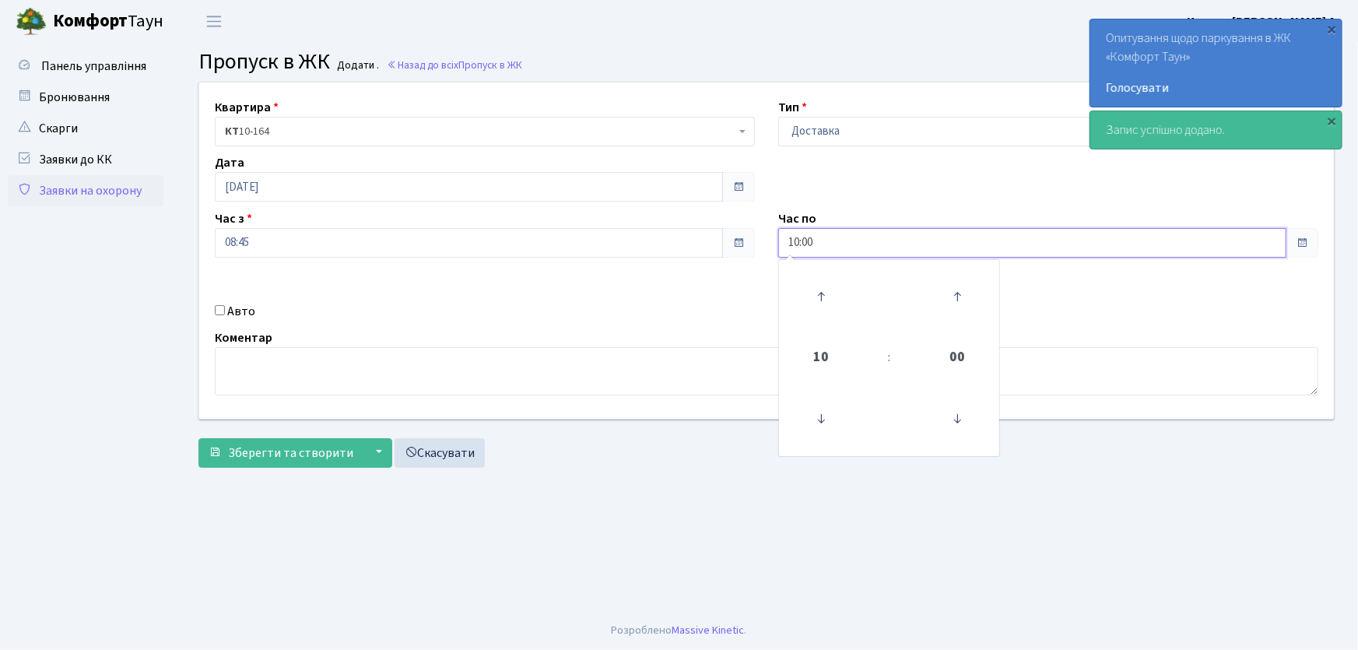
click at [746, 248] on div "Квартира <b>КТ</b>&nbsp;&nbsp;&nbsp;&nbsp;10-164 КТ 10-164 Тип - Доставка Таксі…" at bounding box center [767, 251] width 1158 height 336
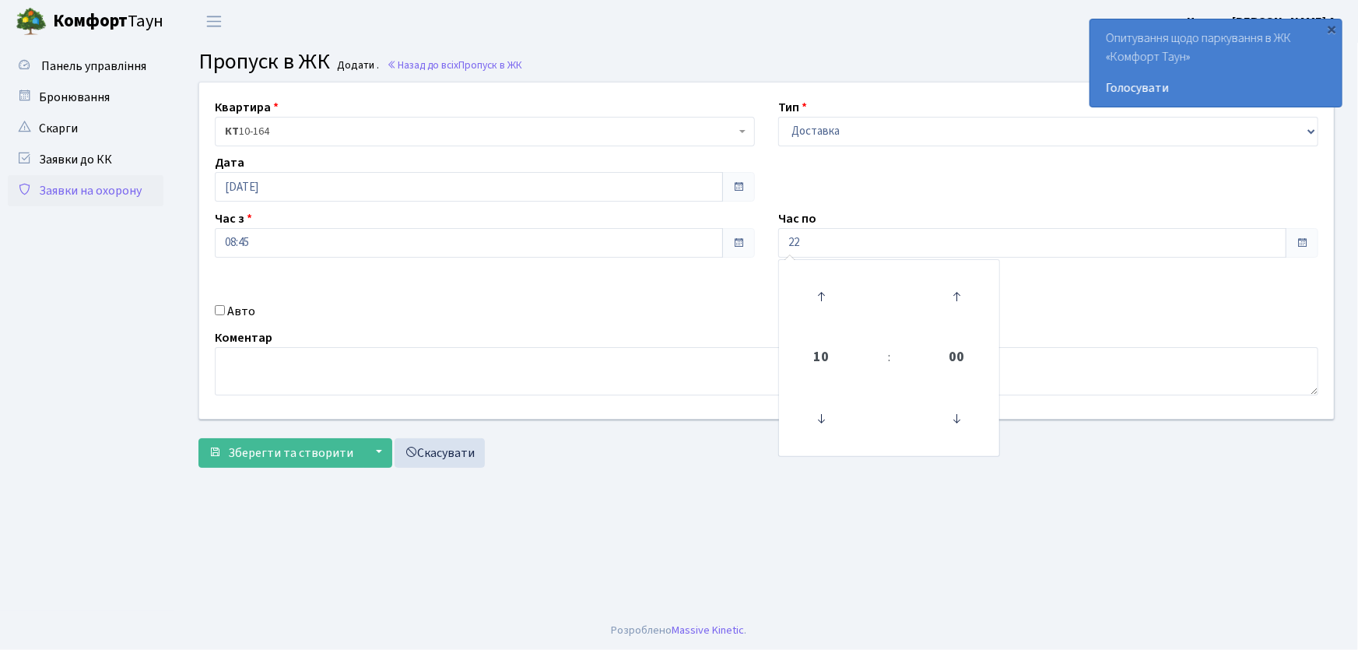
type input "22:00"
click at [217, 307] on input "Авто" at bounding box center [220, 310] width 10 height 10
checkbox input "true"
click at [802, 300] on input "text" at bounding box center [1048, 298] width 540 height 30
type input "КА3308МІ"
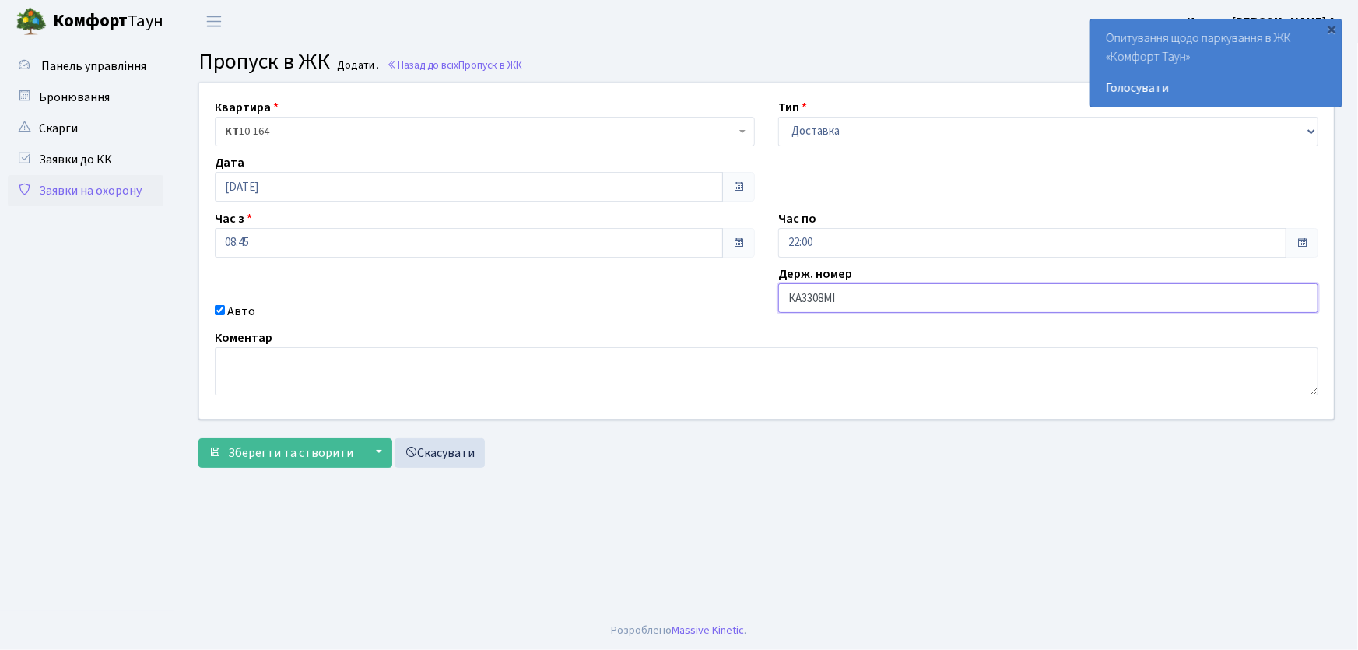
click at [198, 438] on button "Зберегти та створити" at bounding box center [280, 453] width 165 height 30
